Goal: Task Accomplishment & Management: Manage account settings

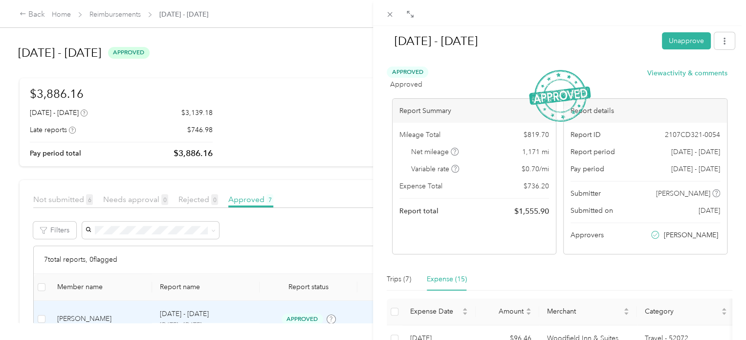
scroll to position [244, 0]
click at [394, 11] on span at bounding box center [390, 14] width 14 height 14
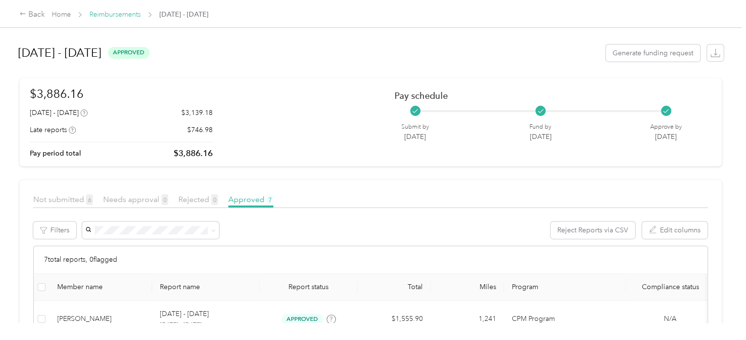
click at [112, 12] on link "Reimbursements" at bounding box center [114, 14] width 51 height 8
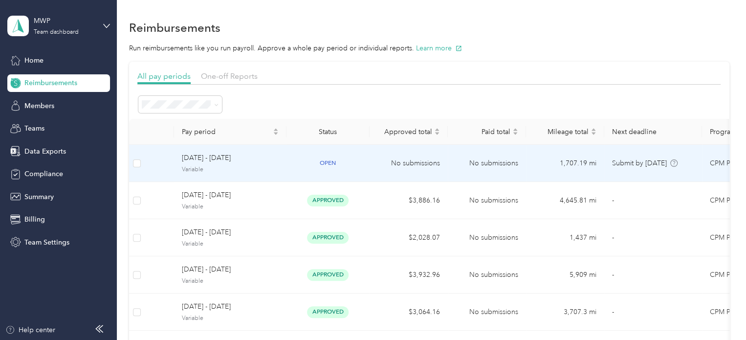
click at [276, 159] on span "[DATE] - [DATE]" at bounding box center [230, 158] width 97 height 11
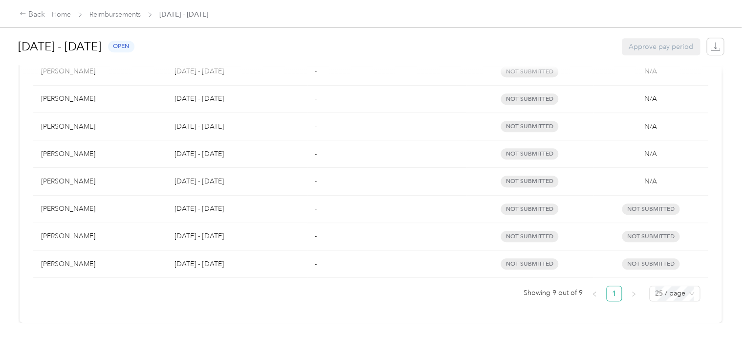
scroll to position [100, 0]
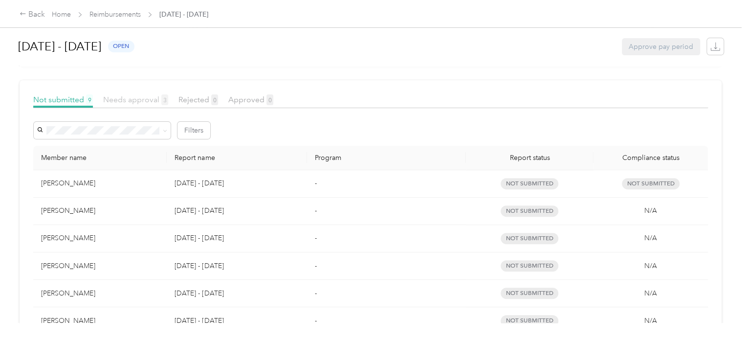
click at [146, 98] on span "Needs approval 3" at bounding box center [135, 99] width 65 height 9
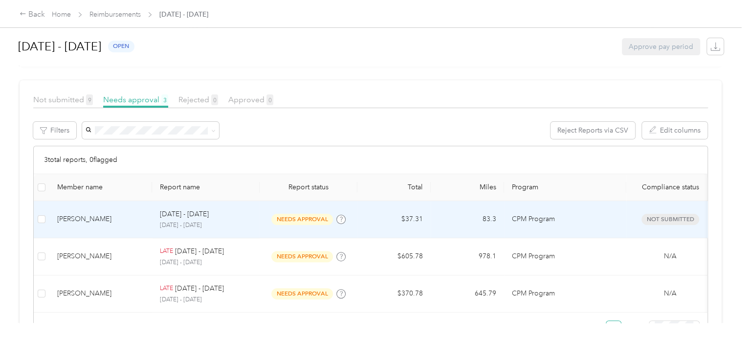
scroll to position [149, 0]
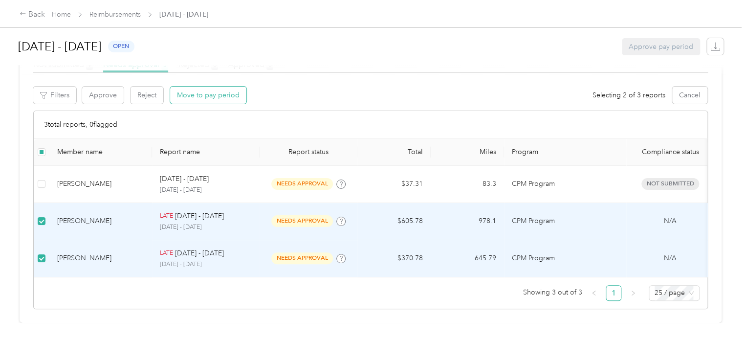
click at [221, 87] on button "Move to pay period" at bounding box center [208, 95] width 76 height 17
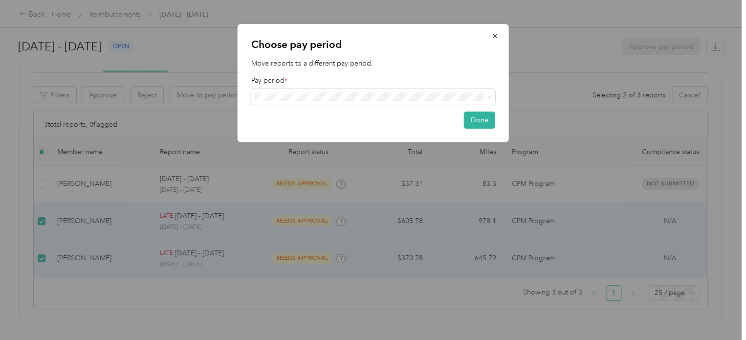
click at [478, 115] on li "[DATE] - [DATE] ( variable ) - current open" at bounding box center [373, 115] width 244 height 18
click at [481, 117] on button "Done" at bounding box center [479, 119] width 31 height 17
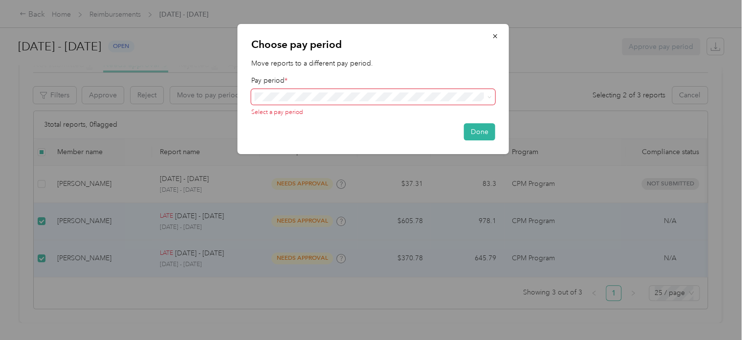
click at [305, 339] on div "Choose pay period Move reports to a different pay period. Pay period * Select a…" at bounding box center [370, 340] width 741 height 0
click at [495, 36] on icon "button" at bounding box center [495, 36] width 4 height 4
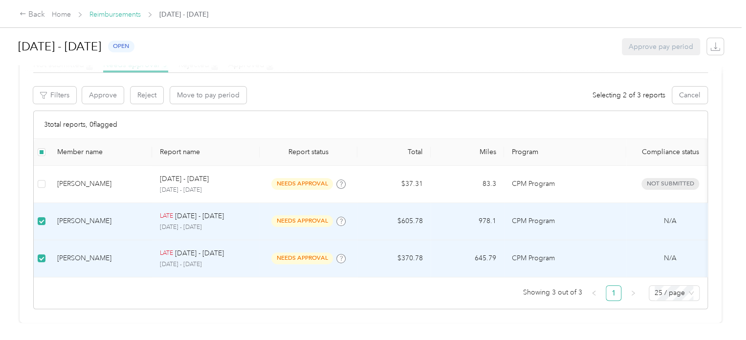
click at [130, 13] on link "Reimbursements" at bounding box center [114, 14] width 51 height 8
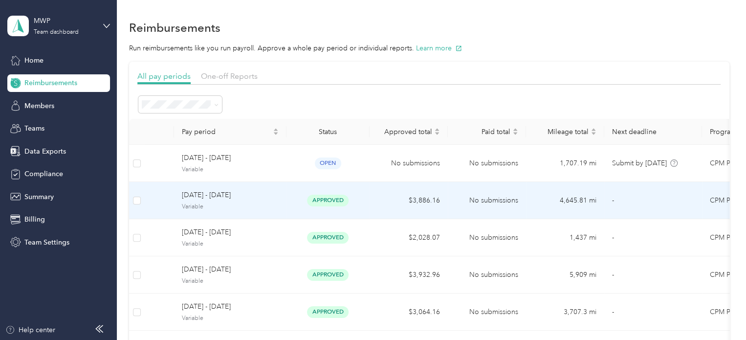
click at [260, 199] on span "[DATE] - [DATE]" at bounding box center [230, 195] width 97 height 11
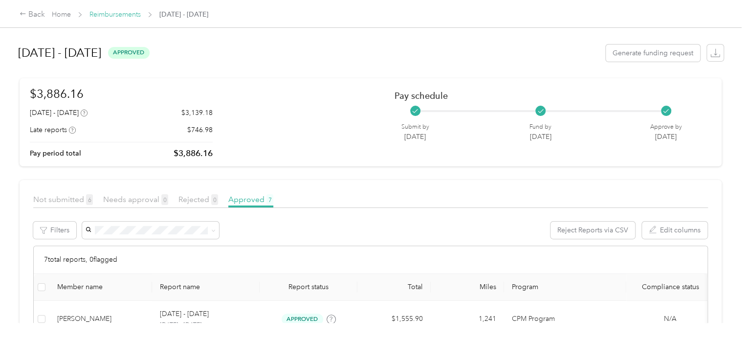
click at [114, 16] on link "Reimbursements" at bounding box center [114, 14] width 51 height 8
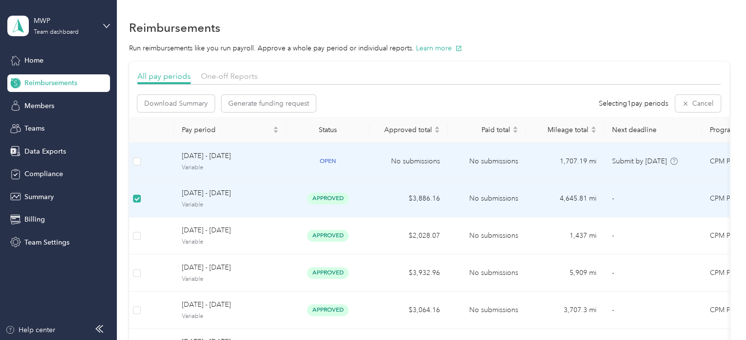
click at [338, 168] on td "open" at bounding box center [327, 161] width 83 height 37
click at [262, 162] on div "[DATE] - [DATE] Variable" at bounding box center [230, 161] width 97 height 21
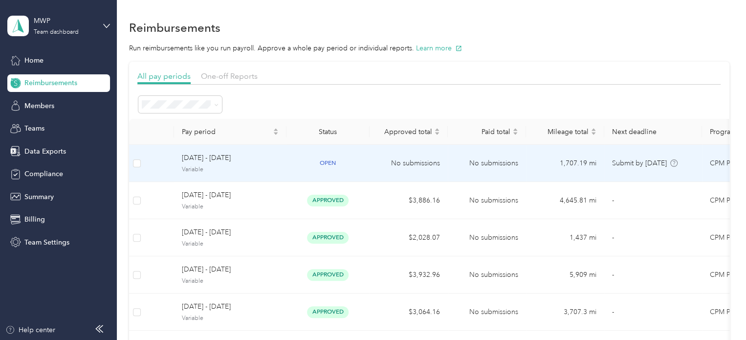
click at [217, 156] on span "[DATE] - [DATE]" at bounding box center [230, 158] width 97 height 11
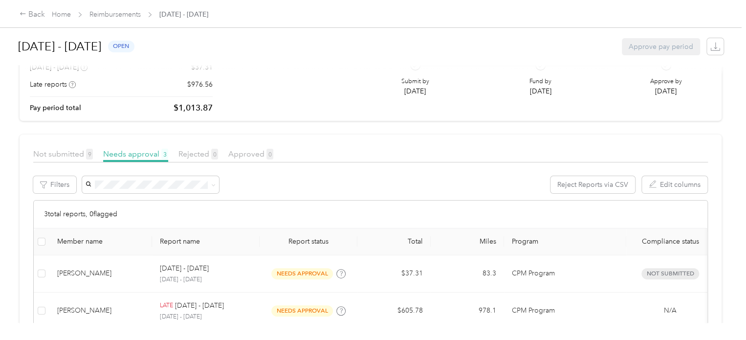
scroll to position [98, 0]
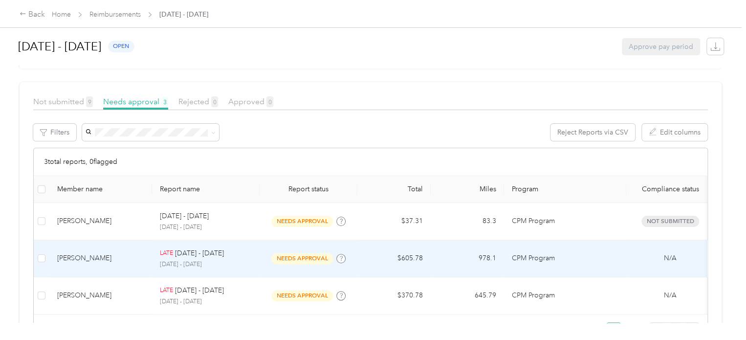
click at [223, 257] on p "[DATE] - [DATE]" at bounding box center [199, 253] width 49 height 11
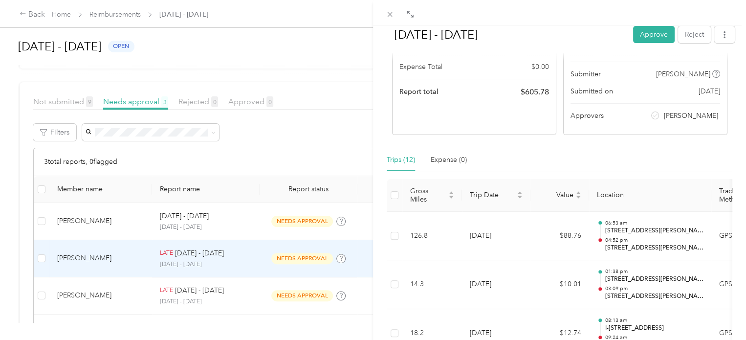
scroll to position [147, 0]
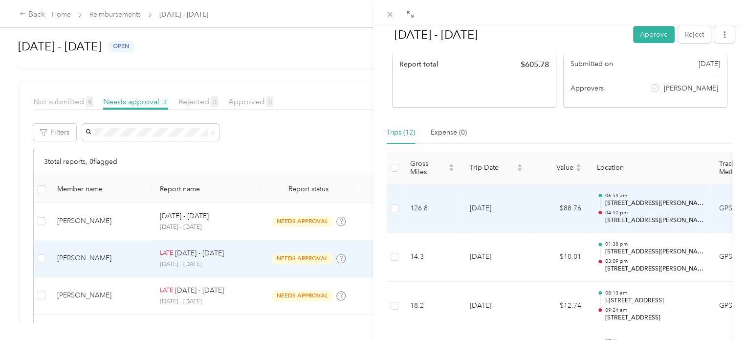
click at [663, 197] on p "06:53 am" at bounding box center [654, 195] width 99 height 7
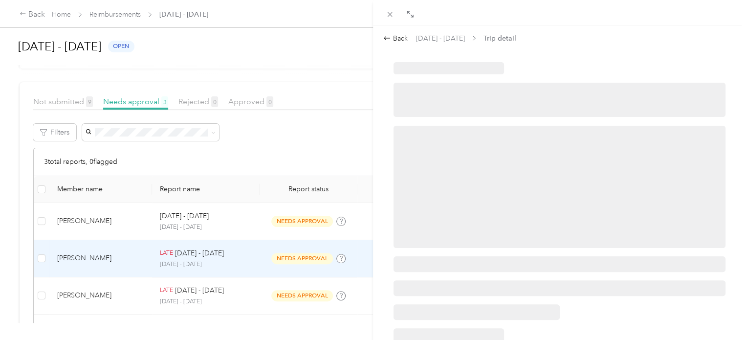
scroll to position [0, 0]
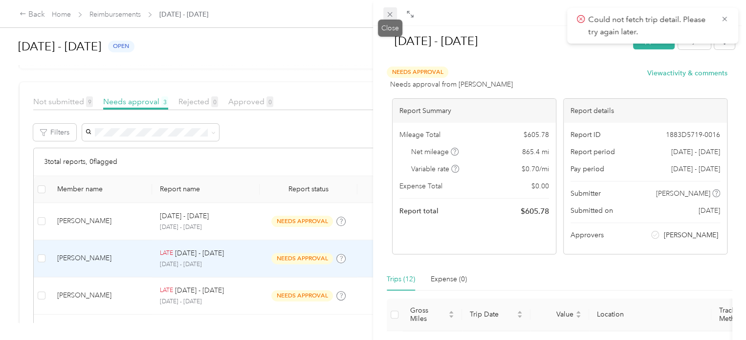
click at [389, 17] on icon at bounding box center [390, 14] width 8 height 8
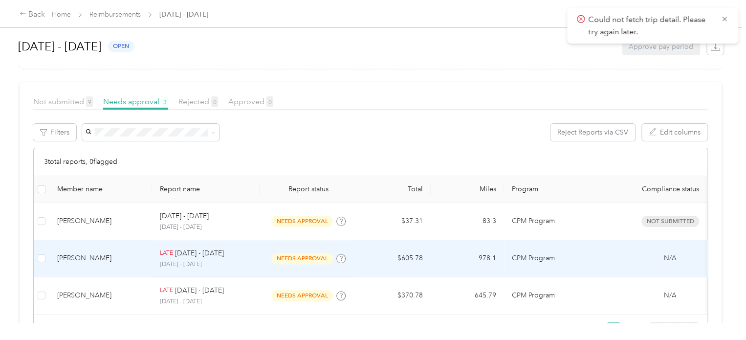
click at [591, 260] on p "CPM Program" at bounding box center [565, 258] width 107 height 11
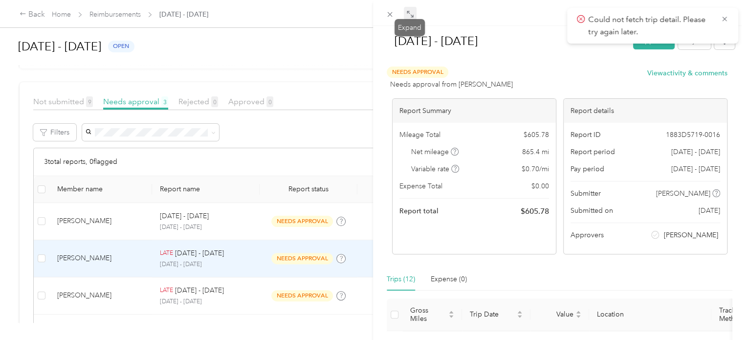
click at [409, 16] on icon at bounding box center [410, 14] width 8 height 8
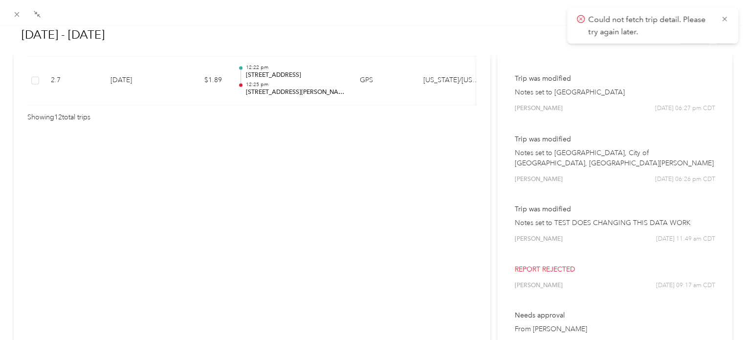
scroll to position [699, 0]
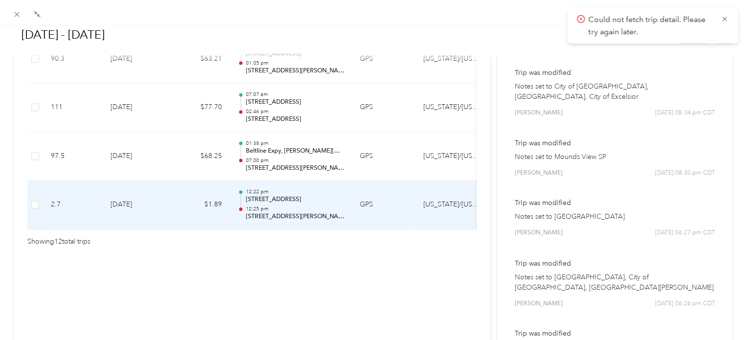
click at [380, 196] on td "GPS" at bounding box center [384, 204] width 64 height 49
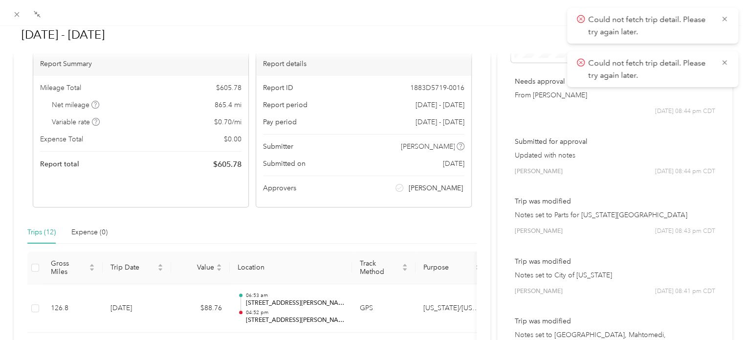
scroll to position [98, 0]
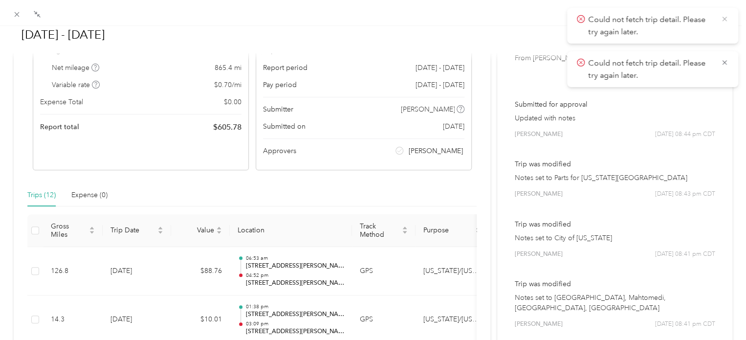
click at [727, 18] on icon at bounding box center [725, 19] width 8 height 9
click at [725, 19] on icon at bounding box center [725, 19] width 8 height 9
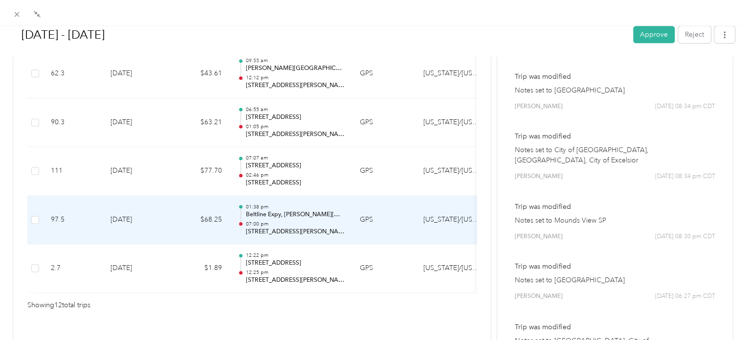
click at [291, 217] on div "01:38 pm Beltline Expy, [PERSON_NAME][GEOGRAPHIC_DATA], [GEOGRAPHIC_DATA], [GEO…" at bounding box center [294, 219] width 99 height 33
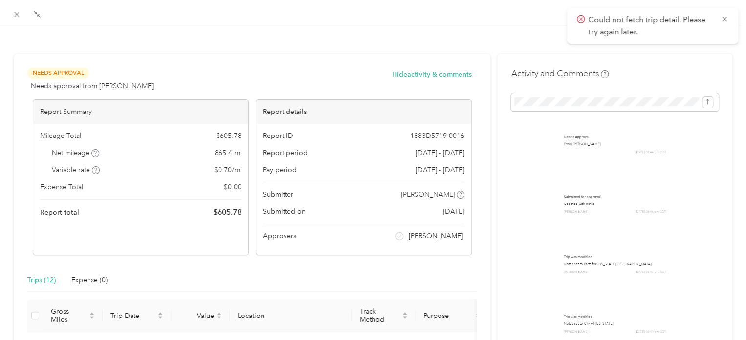
scroll to position [0, 0]
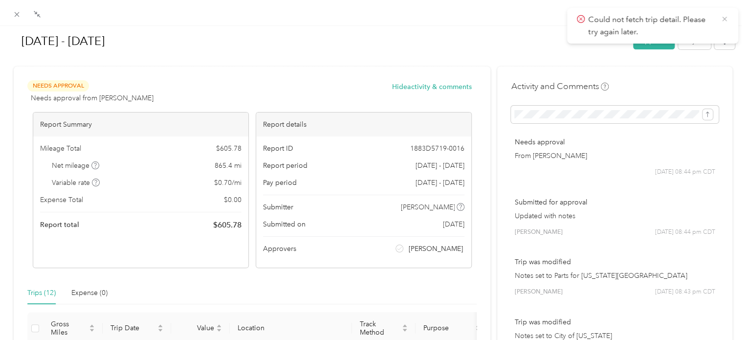
click at [722, 19] on icon at bounding box center [725, 19] width 8 height 9
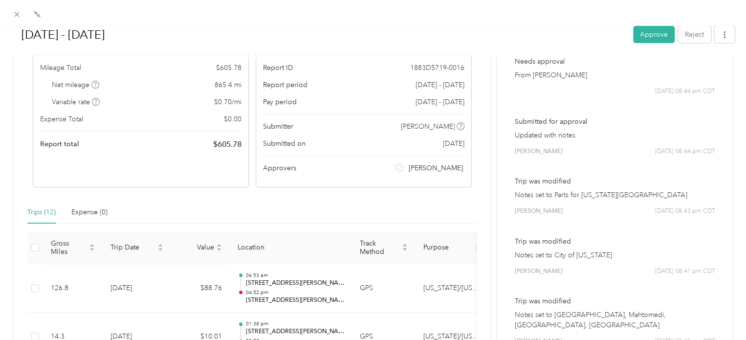
scroll to position [98, 0]
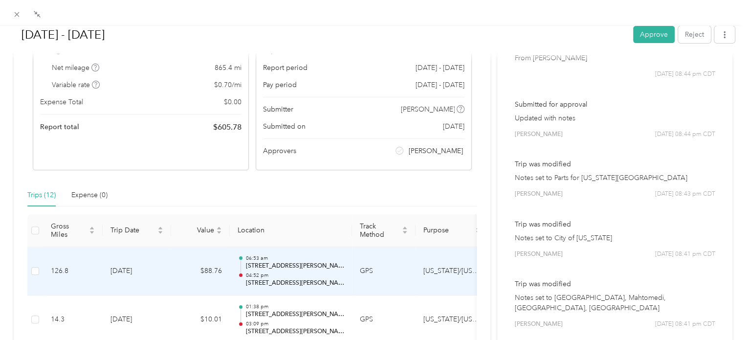
click at [448, 266] on td "[US_STATE]/[US_STATE][GEOGRAPHIC_DATA]" at bounding box center [452, 271] width 73 height 49
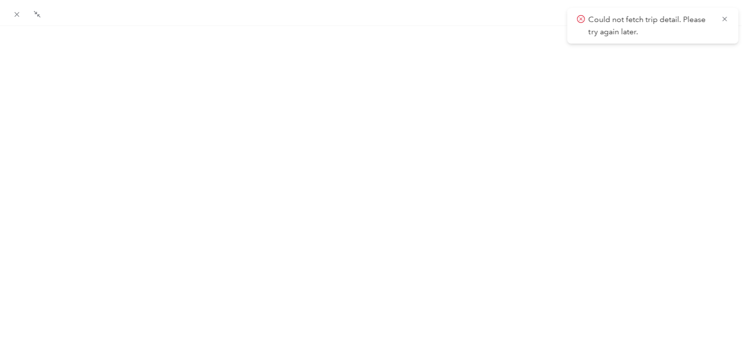
scroll to position [0, 0]
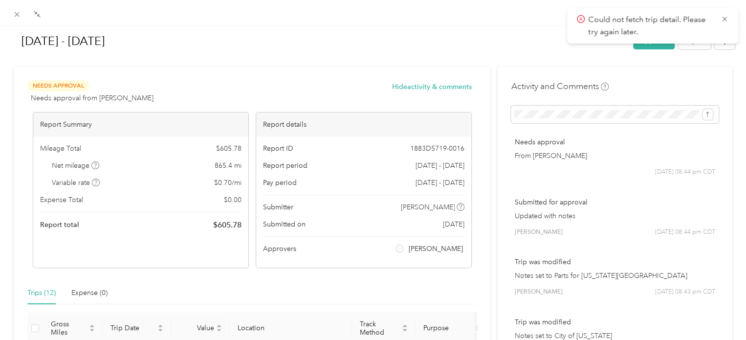
drag, startPoint x: 727, startPoint y: 17, endPoint x: 527, endPoint y: 19, distance: 199.9
click at [726, 18] on icon at bounding box center [725, 19] width 8 height 9
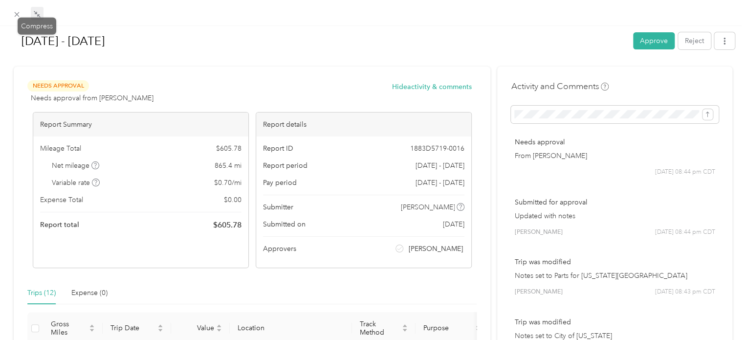
click at [42, 13] on span at bounding box center [37, 14] width 13 height 14
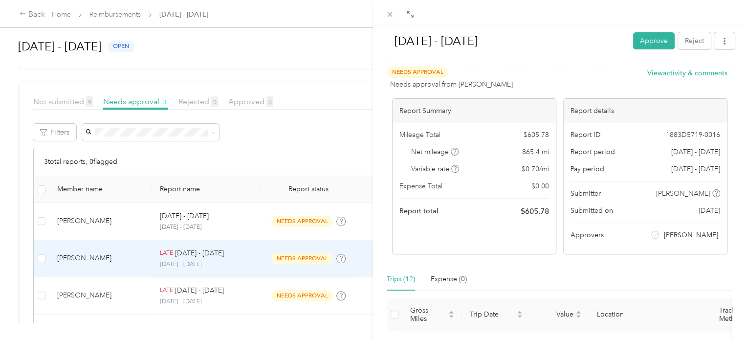
click at [33, 13] on div "[DATE] - [DATE] Approve Reject Needs Approval Needs approval from [PERSON_NAME]…" at bounding box center [373, 170] width 746 height 340
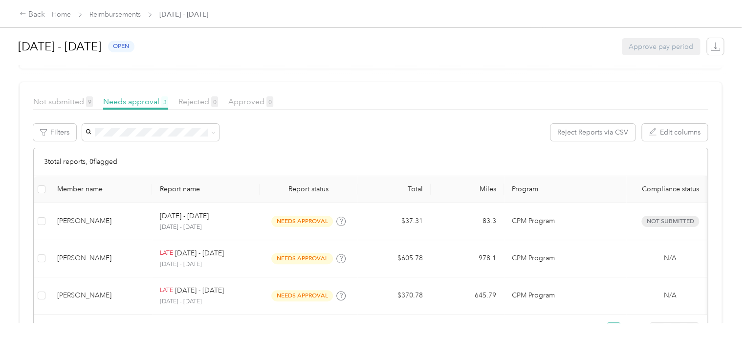
click at [33, 13] on div "Back" at bounding box center [32, 15] width 25 height 12
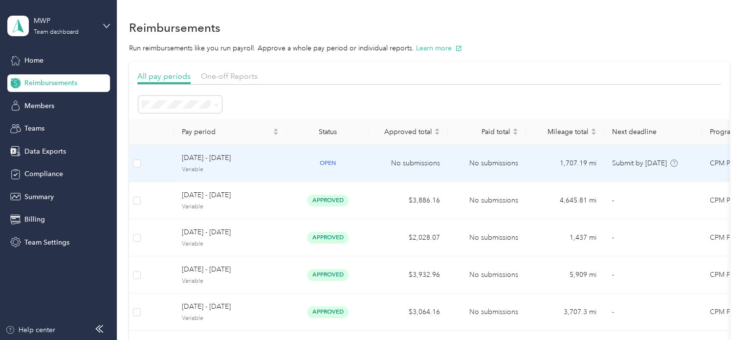
click at [281, 166] on td "[DATE] - [DATE] Variable" at bounding box center [230, 163] width 112 height 37
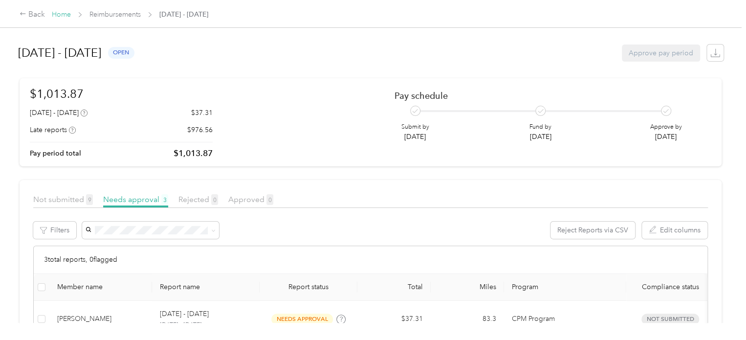
click at [59, 14] on link "Home" at bounding box center [61, 14] width 19 height 8
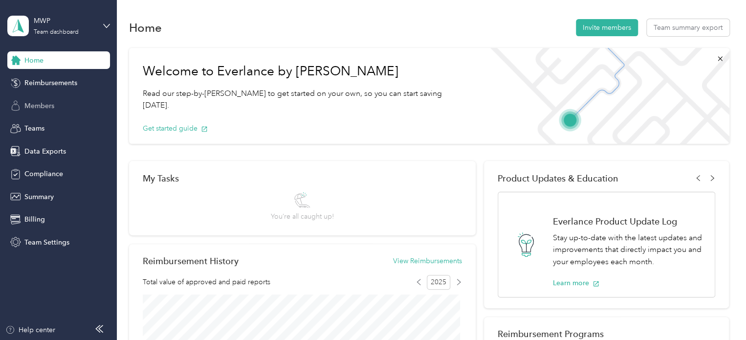
click at [41, 103] on span "Members" at bounding box center [39, 106] width 30 height 10
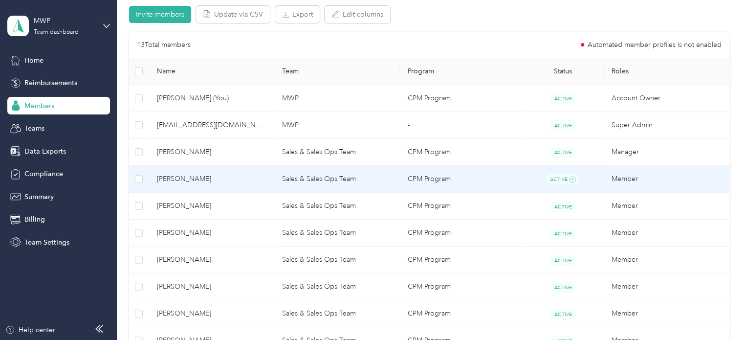
scroll to position [72, 0]
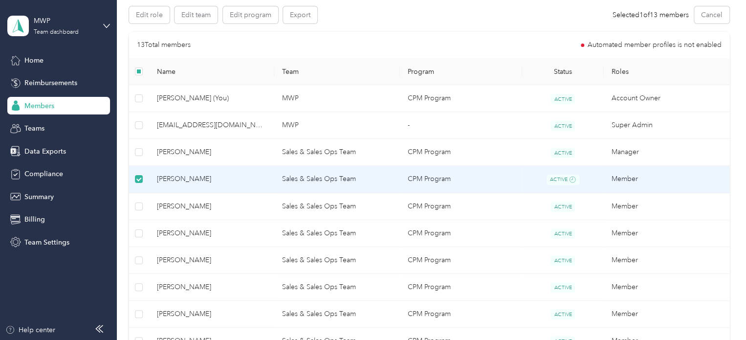
click at [191, 180] on span "[PERSON_NAME]" at bounding box center [212, 179] width 110 height 11
drag, startPoint x: 214, startPoint y: 177, endPoint x: 197, endPoint y: 177, distance: 16.1
click at [205, 178] on span "[PERSON_NAME]" at bounding box center [212, 179] width 110 height 11
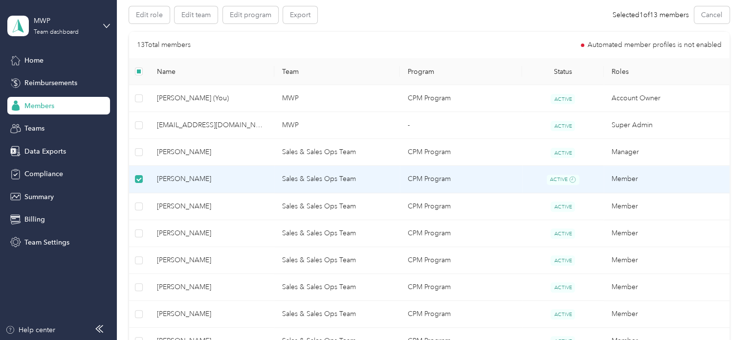
click at [180, 177] on span "[PERSON_NAME]" at bounding box center [212, 179] width 110 height 11
click at [176, 177] on span "[PERSON_NAME]" at bounding box center [212, 179] width 110 height 11
click at [153, 16] on button "Edit role" at bounding box center [149, 14] width 41 height 17
click at [185, 176] on span "[PERSON_NAME]" at bounding box center [212, 179] width 110 height 11
click at [182, 177] on span "[PERSON_NAME]" at bounding box center [212, 179] width 110 height 11
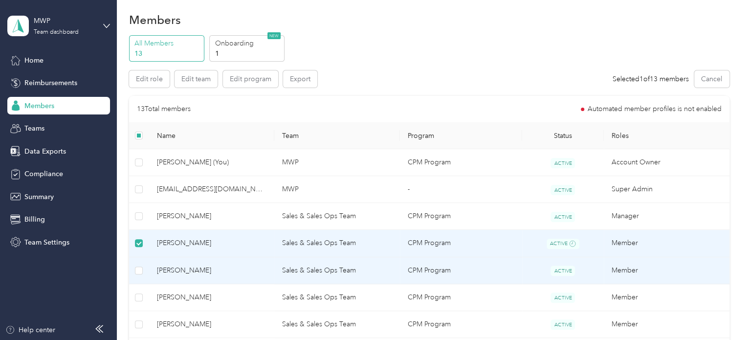
scroll to position [0, 0]
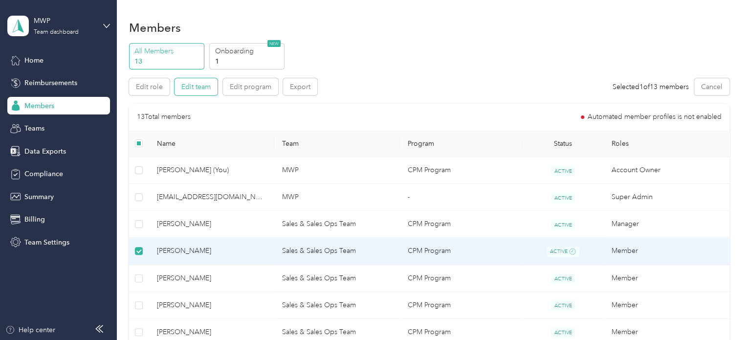
click at [197, 87] on button "Edit team" at bounding box center [196, 86] width 43 height 17
click at [263, 86] on button "Edit program" at bounding box center [250, 86] width 55 height 17
click at [143, 81] on button "Edit role" at bounding box center [149, 86] width 41 height 17
click at [35, 59] on span "Home" at bounding box center [33, 60] width 19 height 10
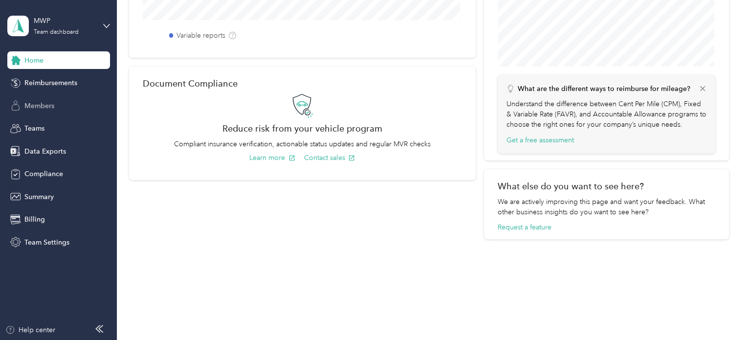
scroll to position [389, 0]
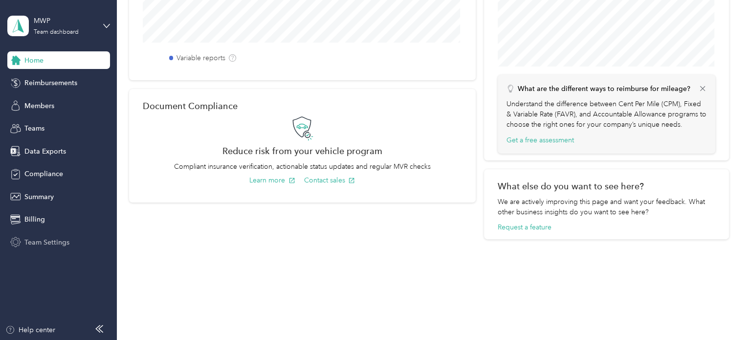
click at [48, 243] on span "Team Settings" at bounding box center [46, 242] width 45 height 10
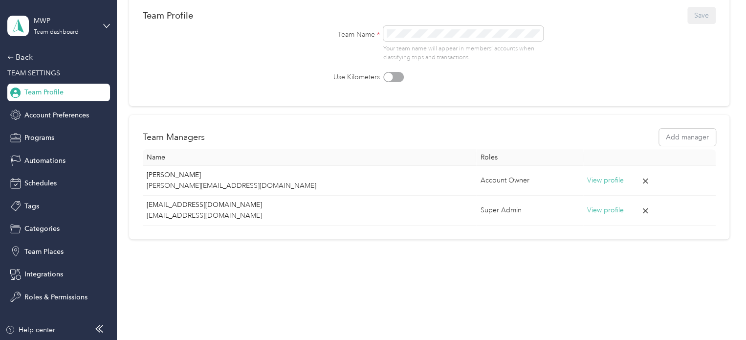
scroll to position [88, 0]
click at [29, 56] on div "Back" at bounding box center [56, 57] width 98 height 12
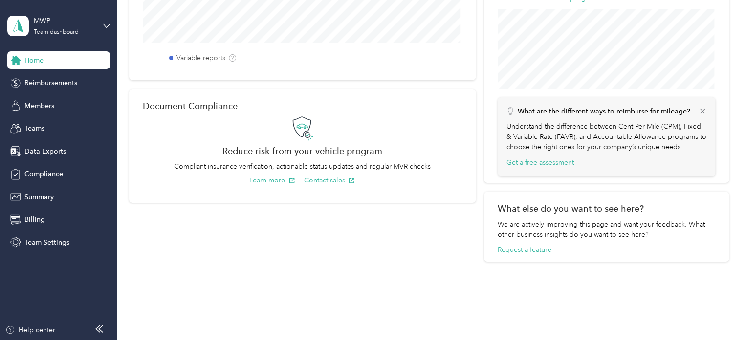
scroll to position [193, 0]
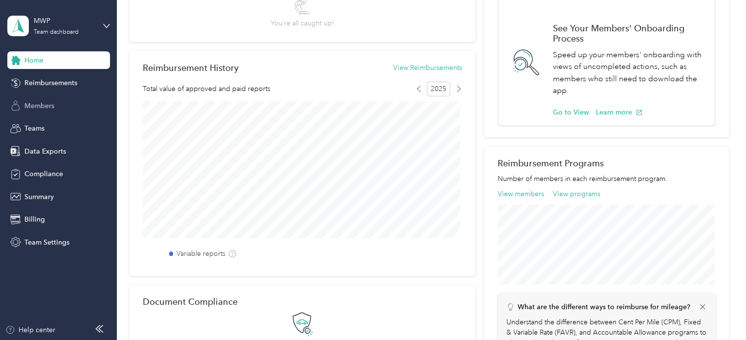
click at [29, 103] on span "Members" at bounding box center [39, 106] width 30 height 10
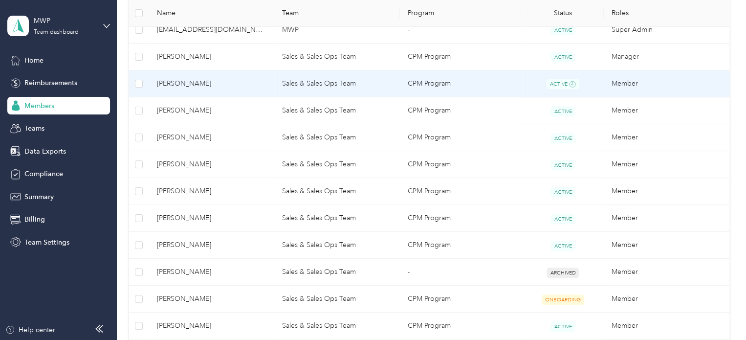
scroll to position [167, 0]
click at [191, 84] on span "[PERSON_NAME]" at bounding box center [212, 83] width 110 height 11
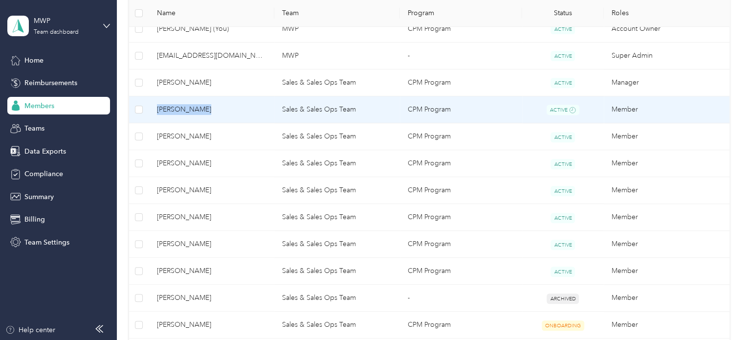
scroll to position [193, 0]
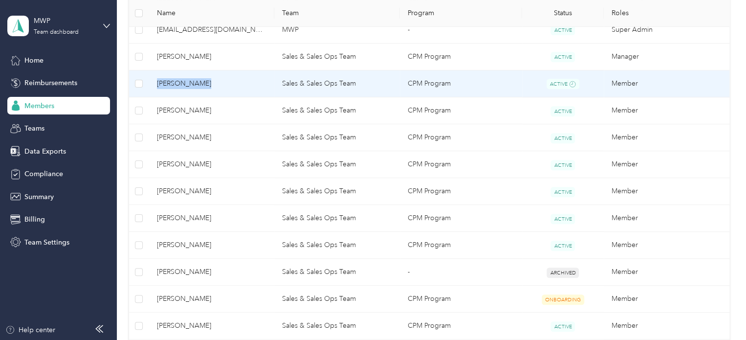
click at [195, 82] on span "[PERSON_NAME]" at bounding box center [212, 83] width 110 height 11
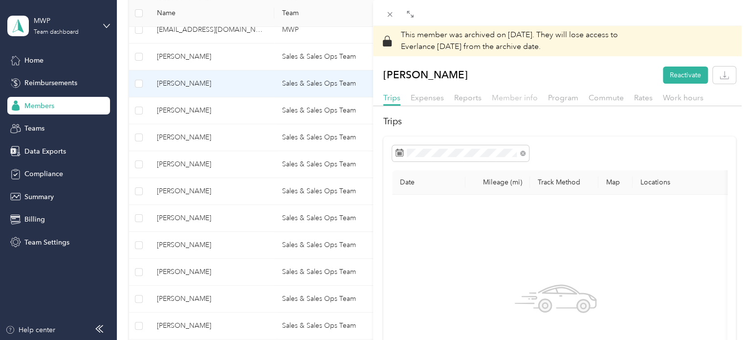
click at [516, 99] on span "Member info" at bounding box center [515, 97] width 46 height 9
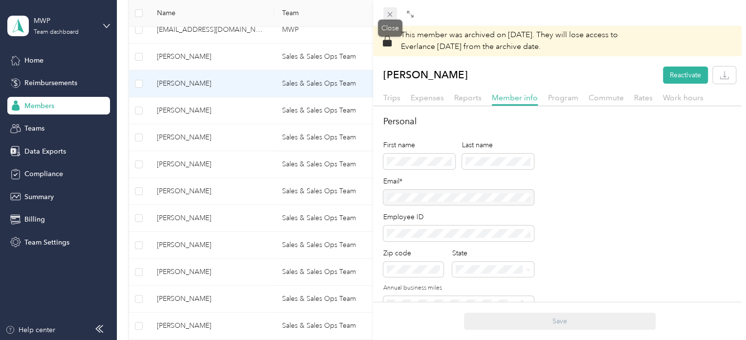
click at [389, 14] on icon at bounding box center [390, 14] width 8 height 8
